Goal: Task Accomplishment & Management: Complete application form

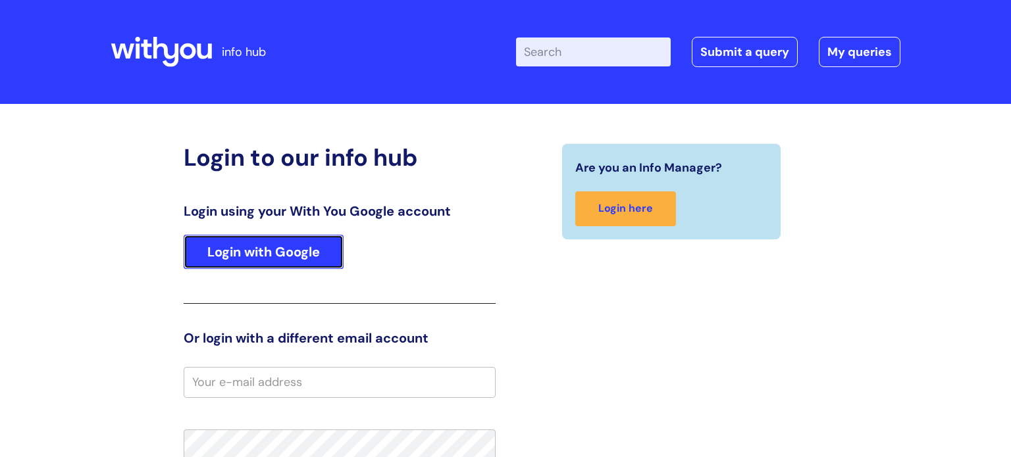
click at [243, 253] on link "Login with Google" at bounding box center [264, 252] width 160 height 34
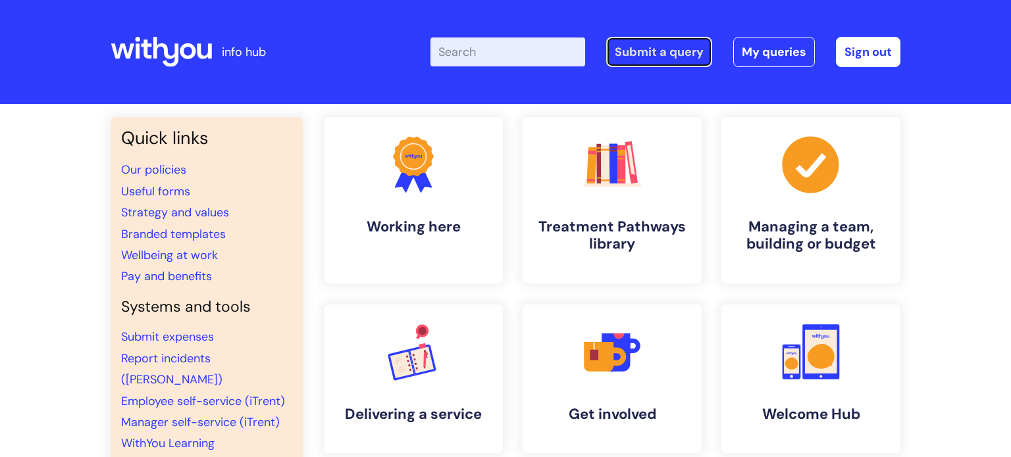
click at [672, 48] on link "Submit a query" at bounding box center [659, 52] width 106 height 30
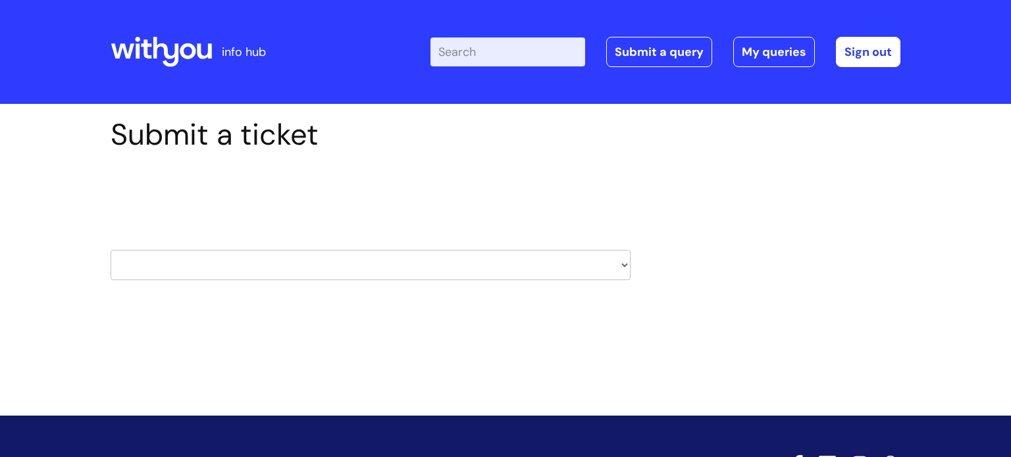
click at [600, 257] on select "HR / People IT and Support Clinical Drug Alerts Finance Accounts Data Support T…" at bounding box center [371, 265] width 520 height 30
select select "it_and_support"
click at [111, 250] on select "HR / People IT and Support Clinical Drug Alerts Finance Accounts Data Support T…" at bounding box center [371, 265] width 520 height 30
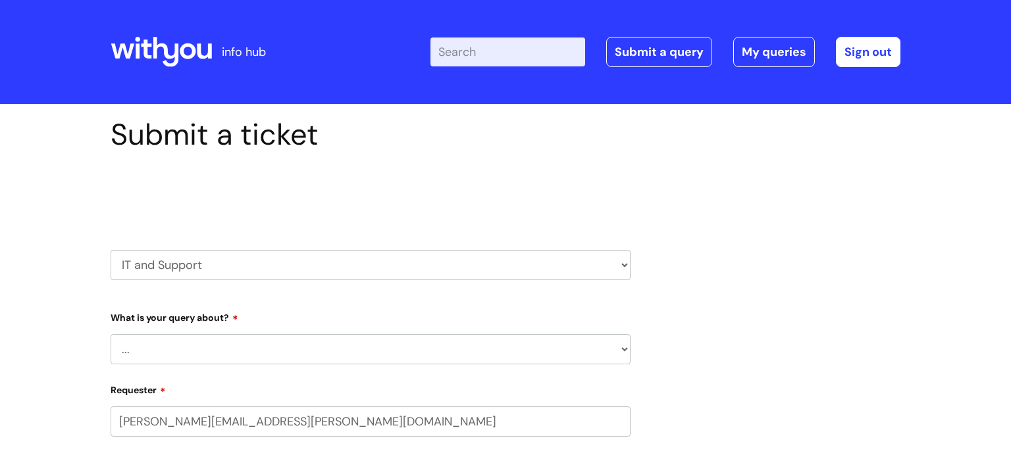
select select "80004157222"
click at [336, 353] on select "... Mobile Phone Reset & MFA Accounts, Starters and Leavers IT Hardware issue I…" at bounding box center [371, 349] width 520 height 30
select select "System/software"
click at [111, 334] on select "... Mobile Phone Reset & MFA Accounts, Starters and Leavers IT Hardware issue I…" at bounding box center [371, 349] width 520 height 30
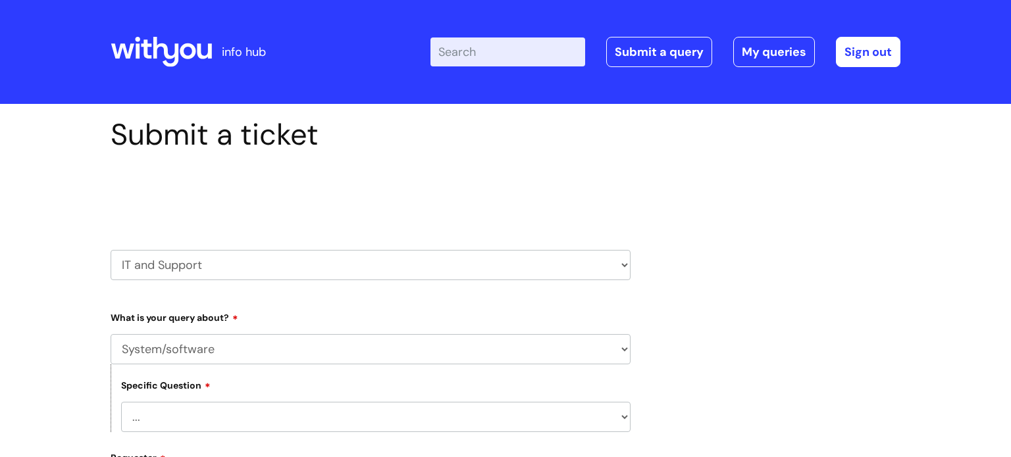
click at [334, 419] on select "... Halo PCMIS Iaptus NHS Email CJSM Email Mitel Another System Google (Workspa…" at bounding box center [375, 417] width 509 height 30
select select "CJSM Email"
click at [121, 402] on select "... Halo PCMIS Iaptus NHS Email CJSM Email Mitel Another System Google (Workspa…" at bounding box center [375, 417] width 509 height 30
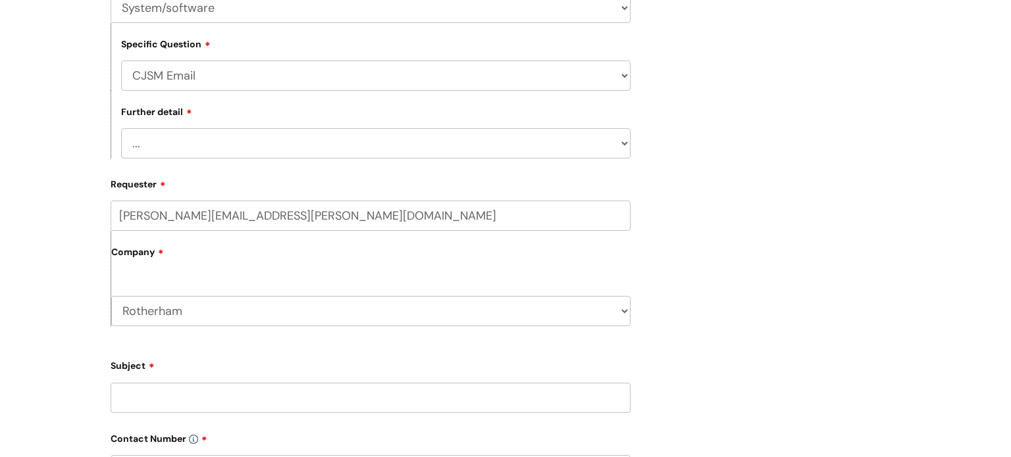
scroll to position [342, 0]
click at [444, 168] on form "Type Of Request ... Accounts (Finance) Alerts! (For clinical team) Data Protect…" at bounding box center [371, 359] width 520 height 791
click at [437, 138] on select "... I’m having a problem logging into CJSM I can’t send email in CJSM I am havi…" at bounding box center [375, 143] width 509 height 30
select select "I’m having a problem logging into CJSM"
click at [121, 128] on select "... I’m having a problem logging into CJSM I can’t send email in CJSM I am havi…" at bounding box center [375, 143] width 509 height 30
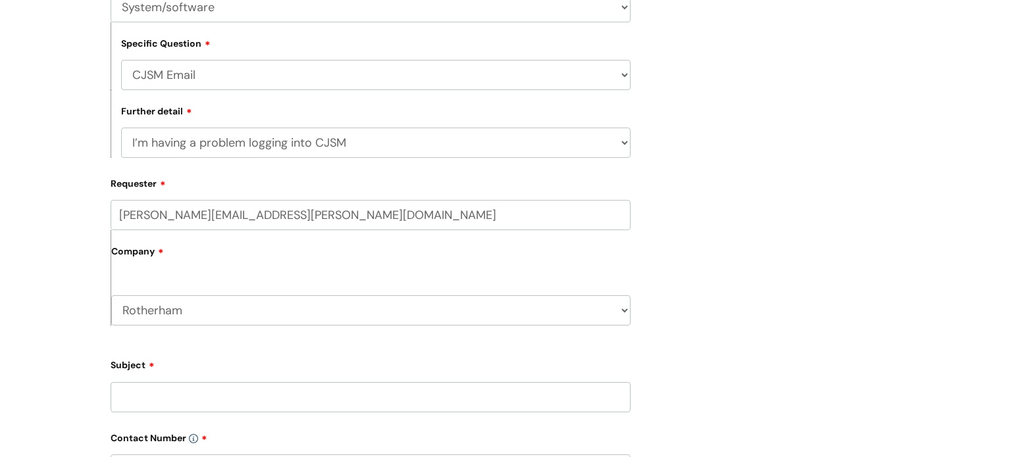
click at [298, 394] on input "Subject" at bounding box center [371, 397] width 520 height 30
click at [257, 369] on label "Subject" at bounding box center [371, 363] width 520 height 16
click at [257, 382] on input "forgotten password CJSM & forgotten security questions" at bounding box center [371, 397] width 520 height 30
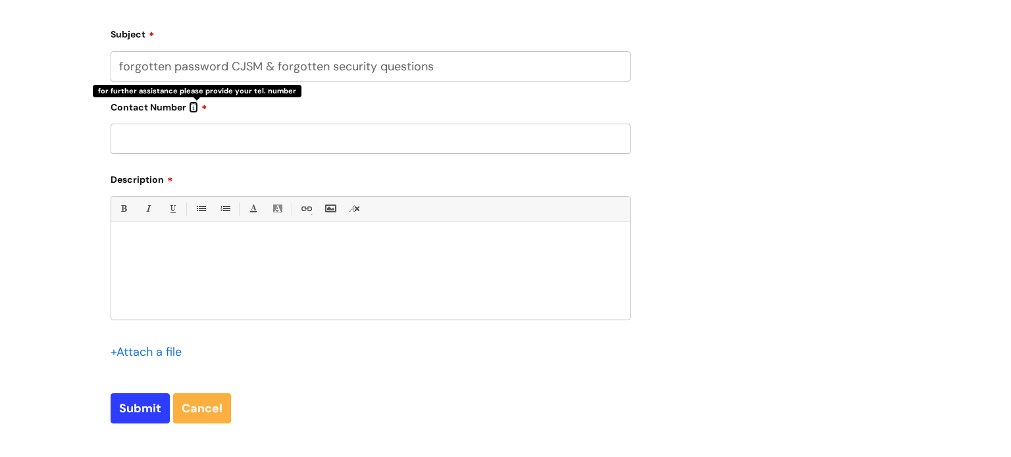
scroll to position [684, 0]
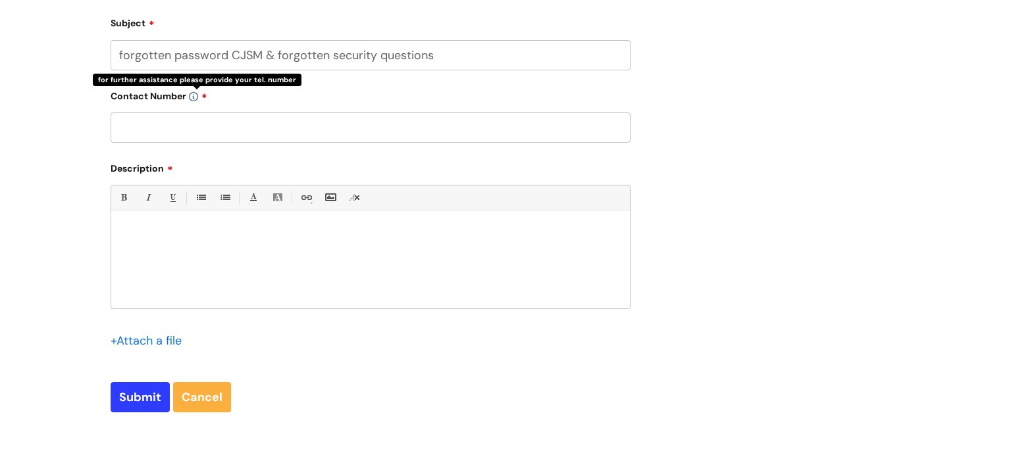
click at [134, 131] on input "text" at bounding box center [371, 128] width 520 height 30
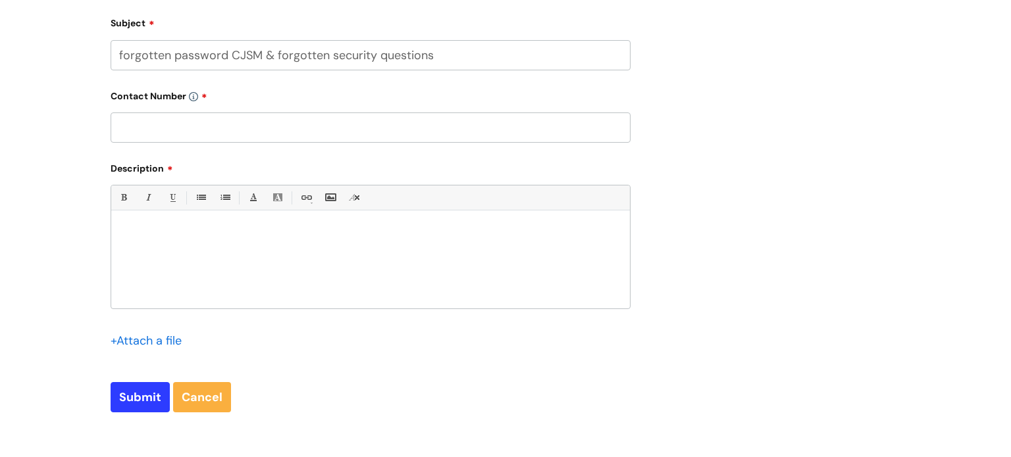
drag, startPoint x: 437, startPoint y: 57, endPoint x: 263, endPoint y: 61, distance: 174.4
click at [263, 61] on input "forgotten password CJSM & forgotten security questions" at bounding box center [371, 55] width 520 height 30
type input "forgotten password CJSM"
click at [236, 129] on input "text" at bounding box center [371, 128] width 520 height 30
type input "07974495174"
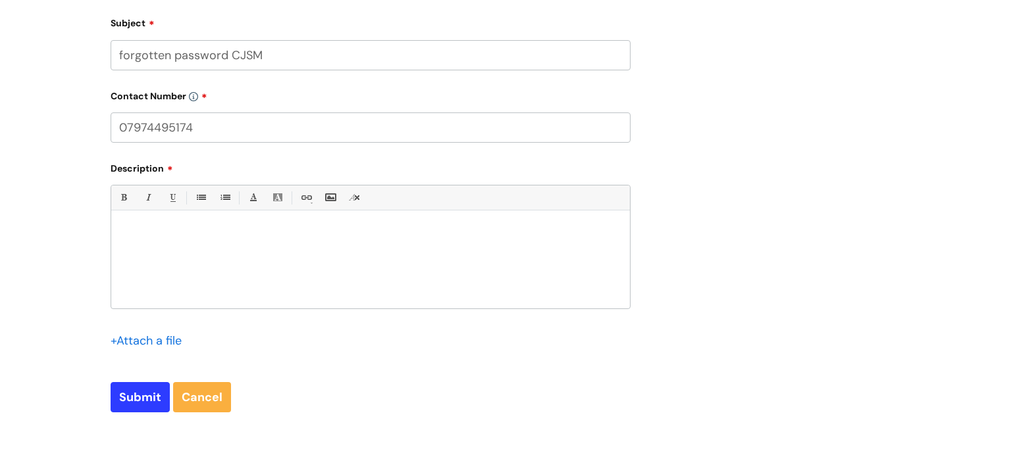
click at [219, 256] on div at bounding box center [370, 263] width 519 height 91
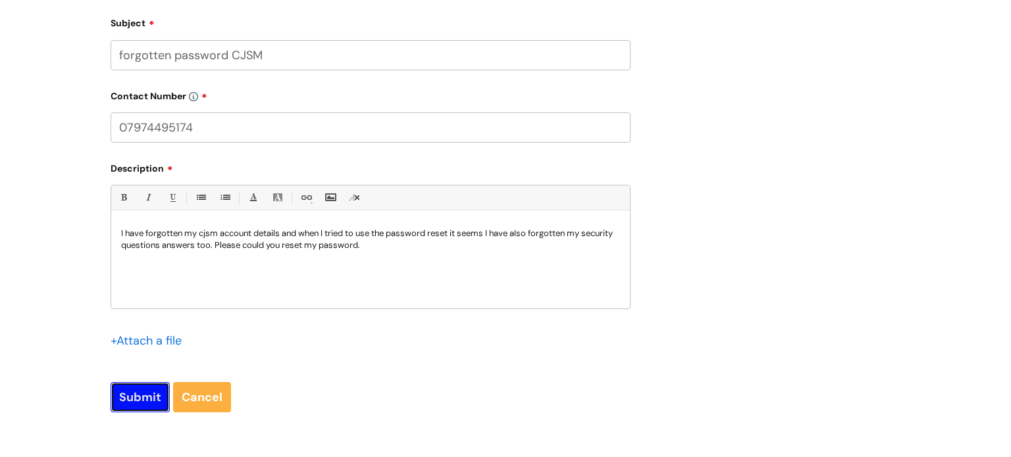
click at [155, 390] on input "Submit" at bounding box center [140, 397] width 59 height 30
type input "Please Wait..."
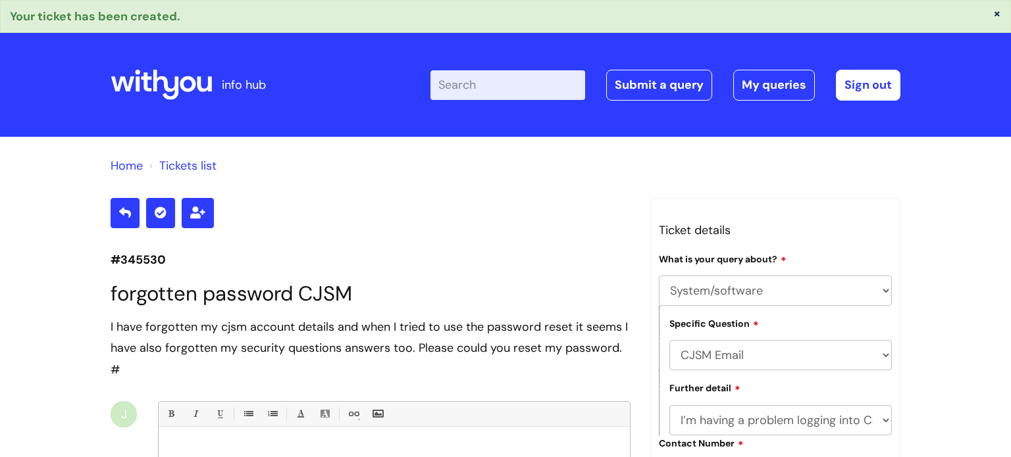
select select "System/software"
select select "CJSM Email"
select select "I’m having a problem logging into CJSM"
drag, startPoint x: 165, startPoint y: 255, endPoint x: 109, endPoint y: 255, distance: 56.6
click at [109, 255] on div "#345530 forgotten password CJSM I have forgotten my cjsm account details and wh…" at bounding box center [371, 443] width 540 height 491
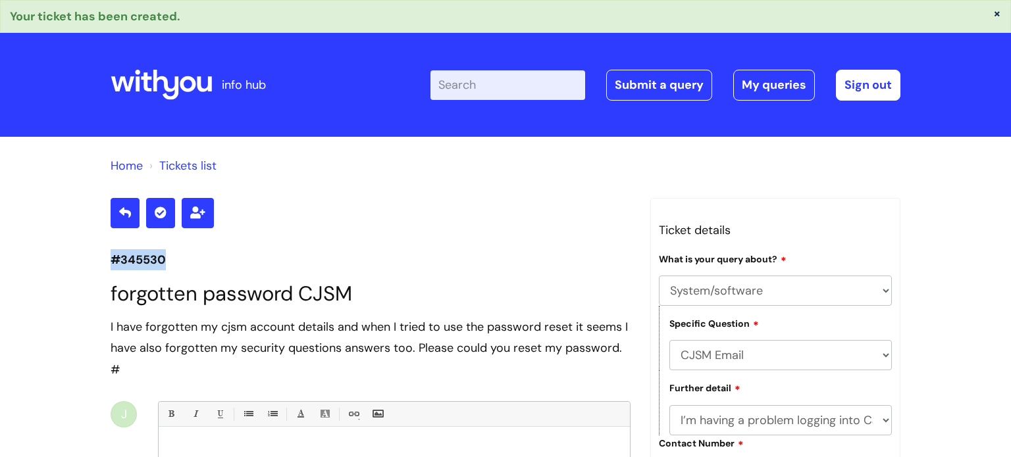
copy p "#345530"
